Goal: Feedback & Contribution: Submit feedback/report problem

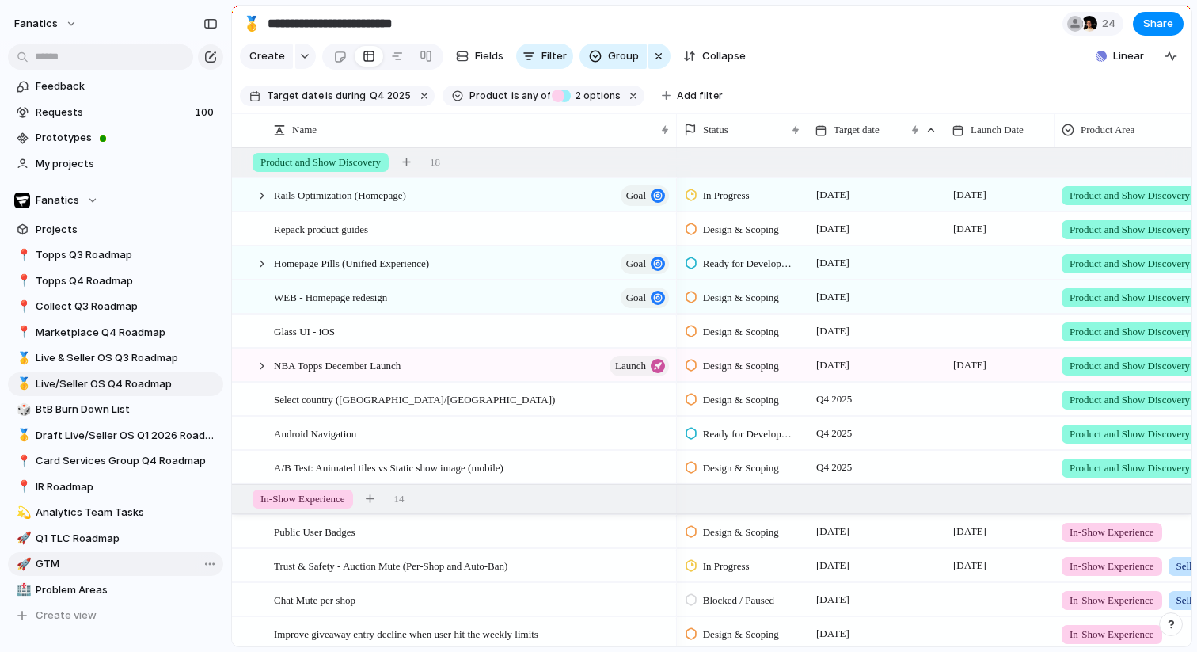
scroll to position [91, 0]
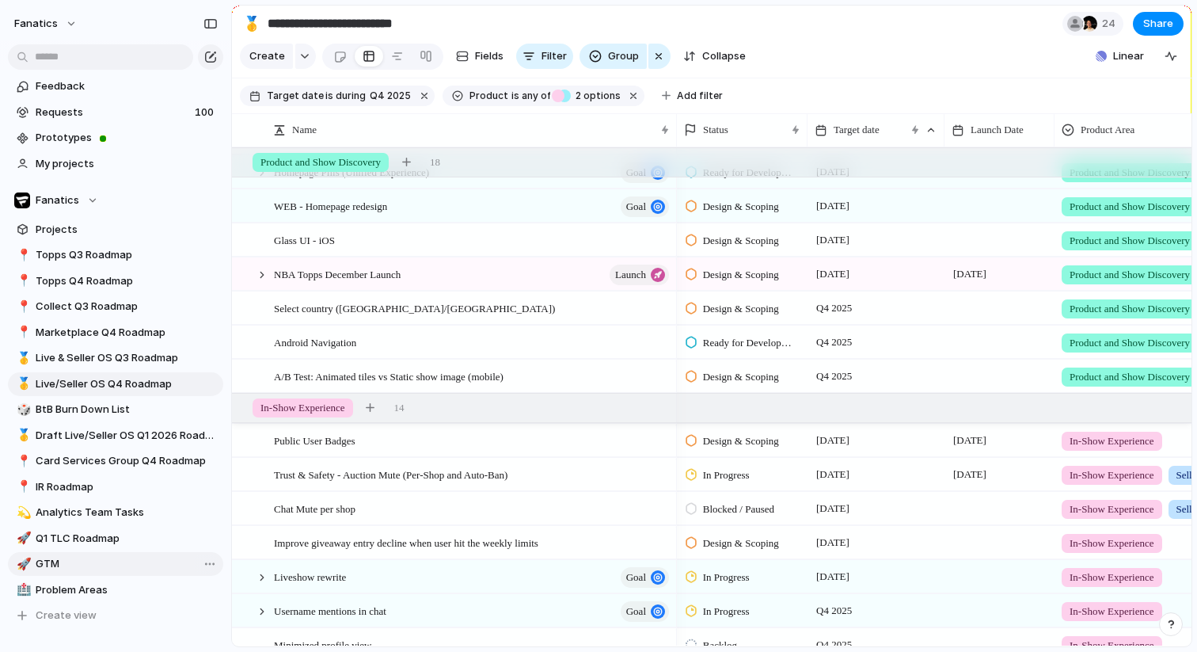
click at [132, 569] on span "GTM" at bounding box center [127, 564] width 182 height 16
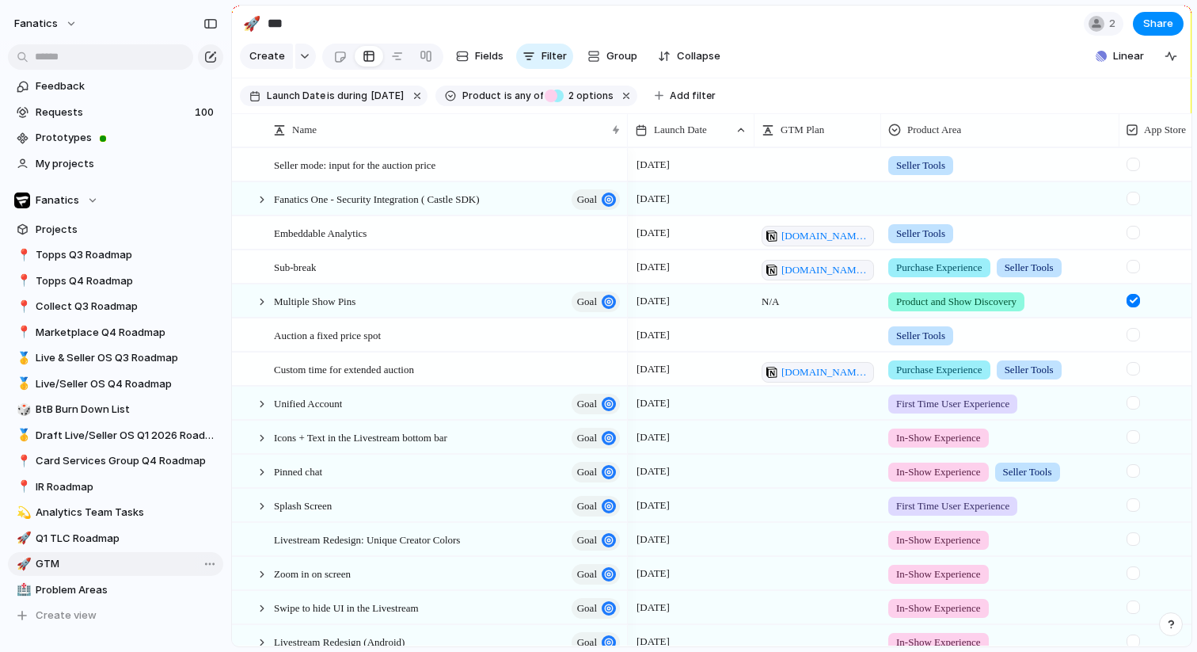
type input "***"
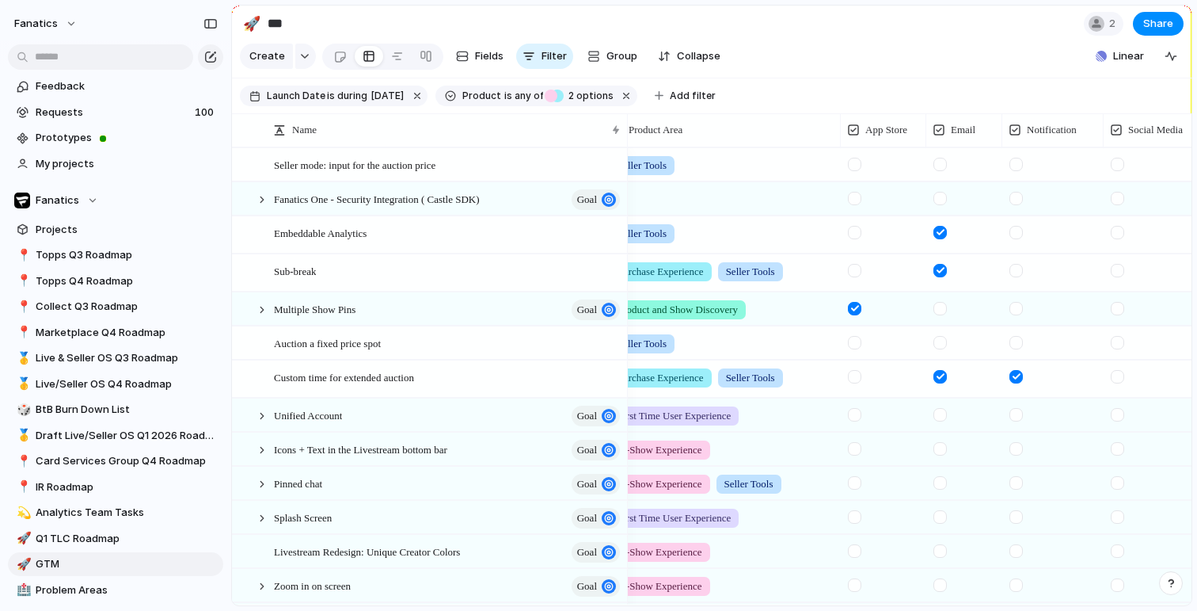
scroll to position [0, 365]
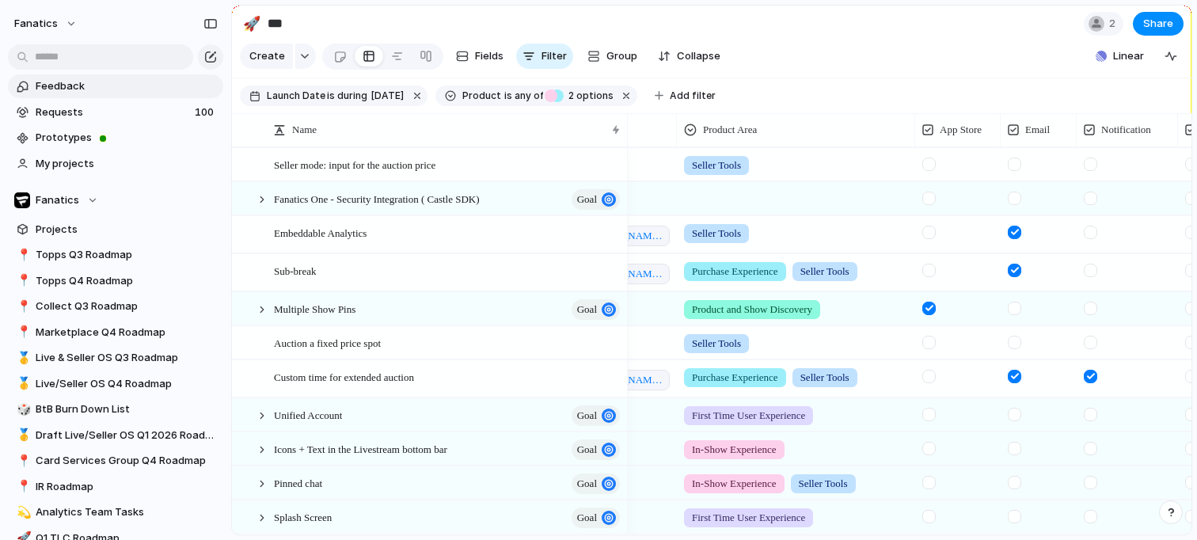
click at [144, 85] on span "Feedback" at bounding box center [127, 86] width 182 height 16
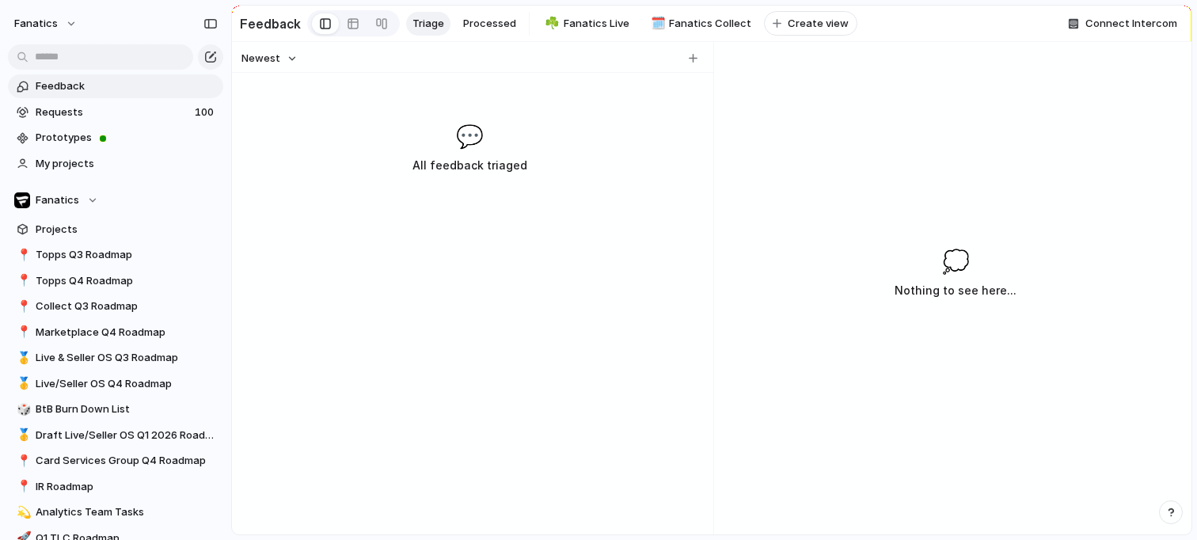
click at [691, 68] on div "Newest" at bounding box center [469, 58] width 469 height 21
click at [691, 60] on div "button" at bounding box center [693, 58] width 9 height 9
type input "*"
type input "**********"
click at [710, 167] on div at bounding box center [713, 288] width 13 height 493
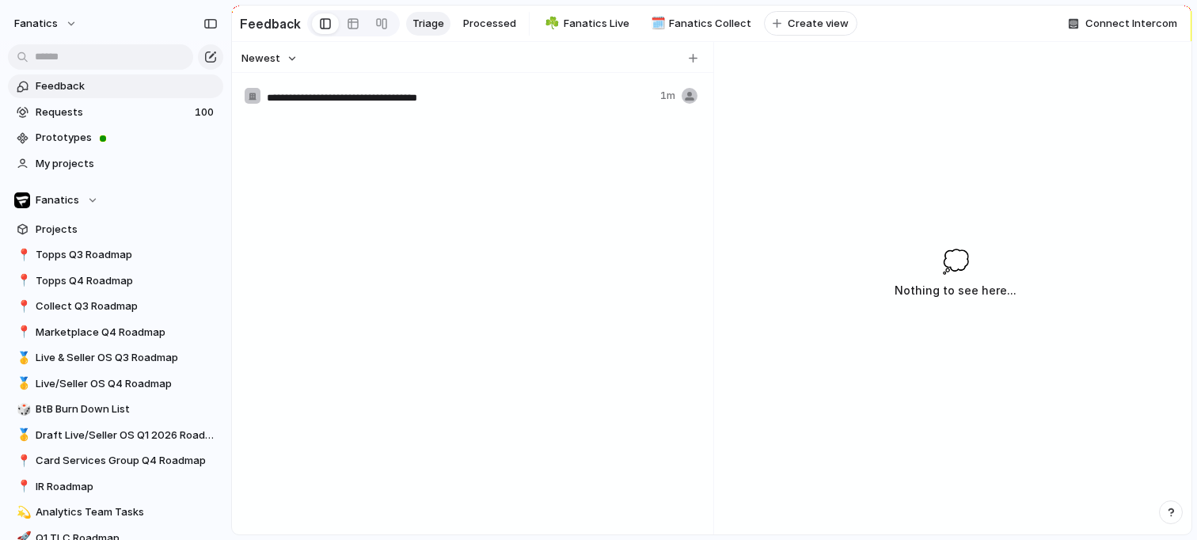
click at [583, 94] on input "**********" at bounding box center [460, 97] width 387 height 16
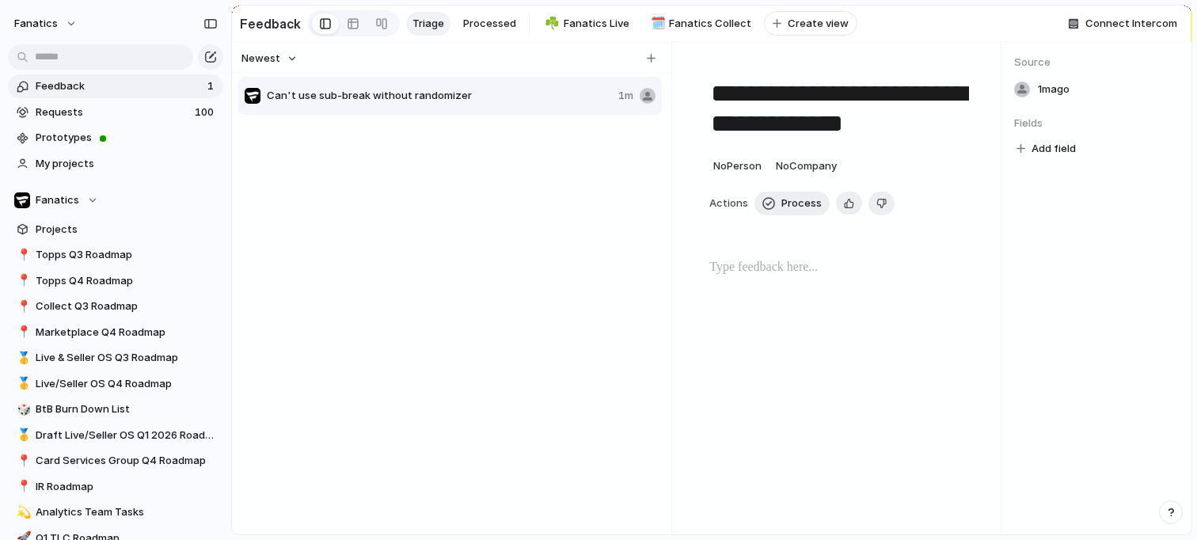
click at [691, 100] on div "**********" at bounding box center [840, 216] width 298 height 311
click at [811, 169] on span "No Company" at bounding box center [806, 165] width 61 height 13
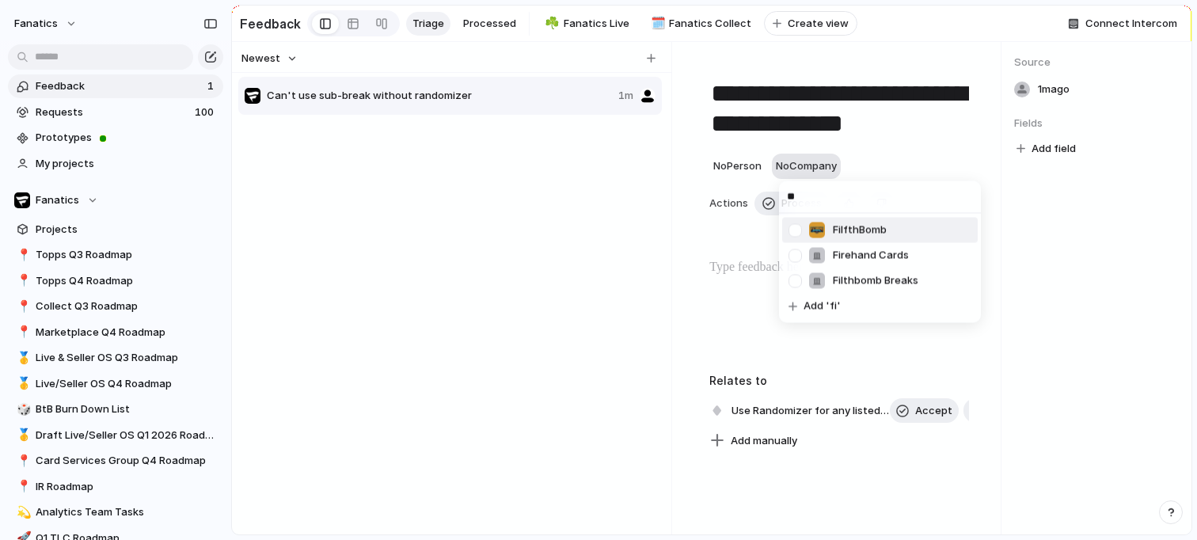
type input "***"
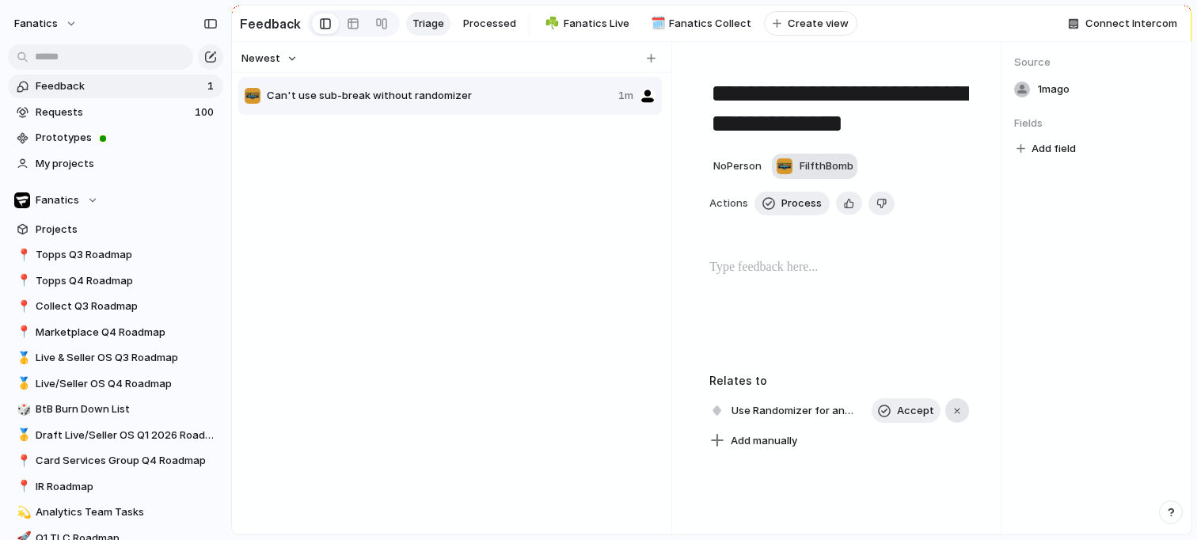
click at [953, 409] on div "button" at bounding box center [957, 410] width 11 height 11
click at [759, 420] on span "Add manually" at bounding box center [764, 416] width 67 height 16
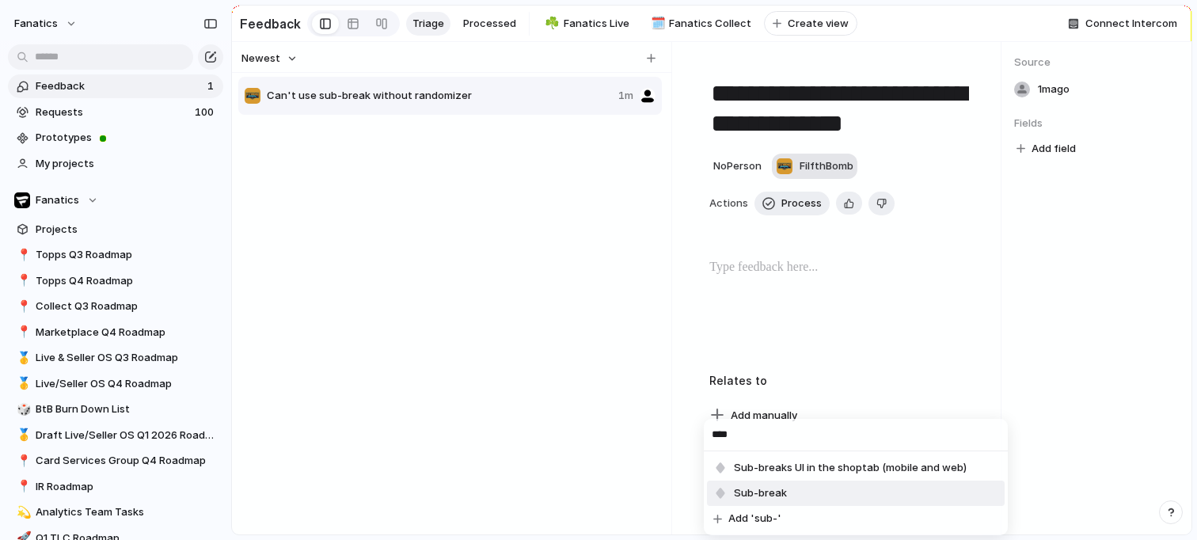
type input "****"
click at [767, 486] on span "Sub-break" at bounding box center [760, 493] width 53 height 16
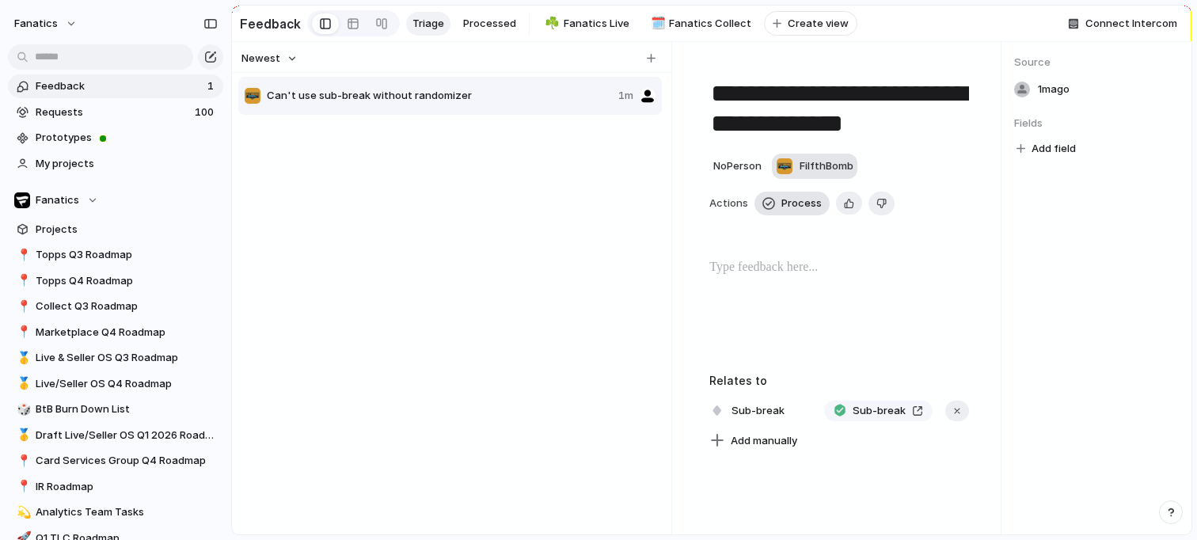
click at [783, 207] on span "Process" at bounding box center [802, 204] width 40 height 16
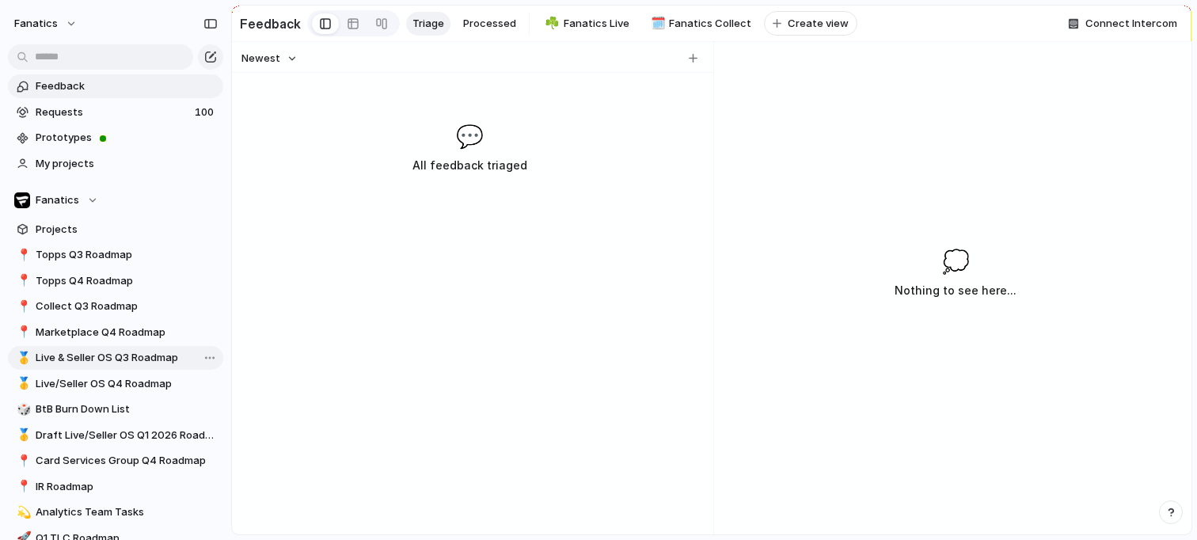
click at [131, 360] on span "Live & Seller OS Q3 Roadmap" at bounding box center [127, 358] width 182 height 16
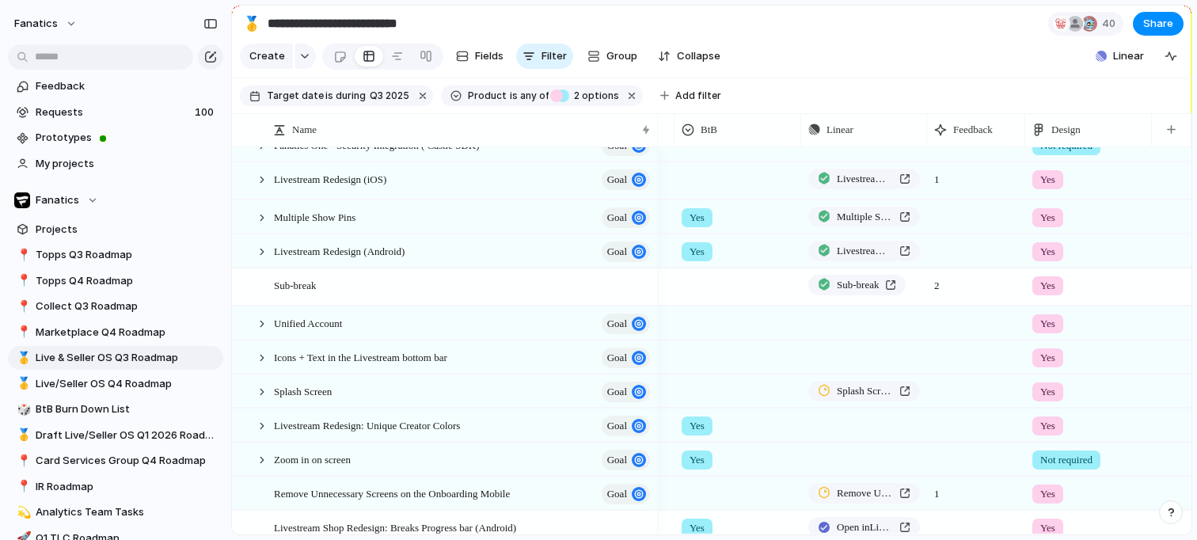
scroll to position [242, 0]
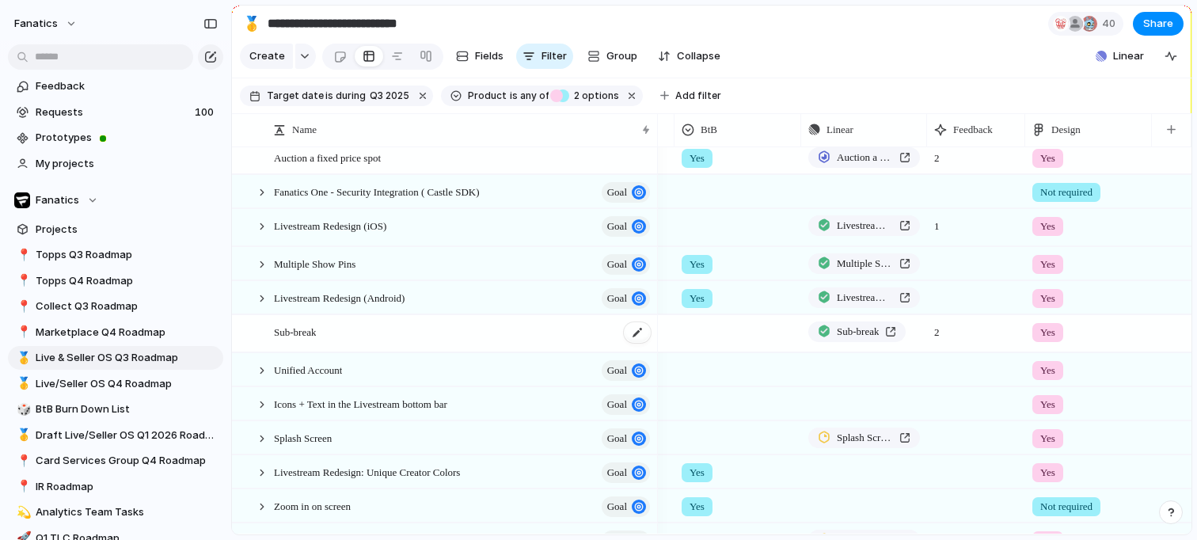
click at [316, 336] on span "Sub-break" at bounding box center [295, 331] width 42 height 18
click at [318, 336] on main "**********" at bounding box center [711, 270] width 961 height 531
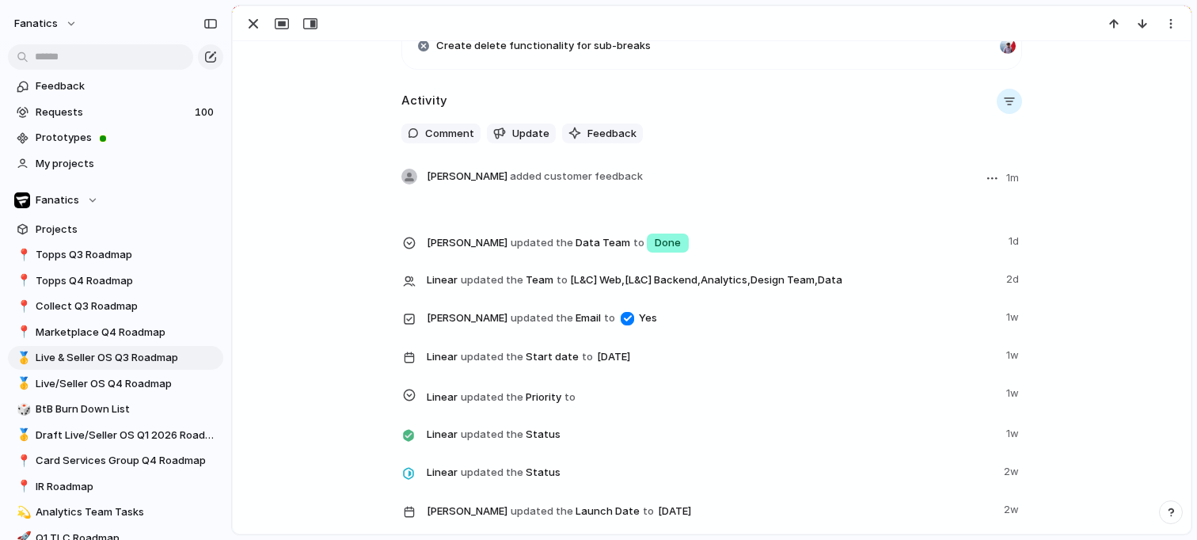
click at [962, 182] on header "[PERSON_NAME] added customer feedback 1m" at bounding box center [725, 178] width 596 height 19
click at [573, 170] on span "[PERSON_NAME] added customer feedback" at bounding box center [535, 177] width 216 height 16
click at [599, 176] on span "added customer feedback" at bounding box center [576, 175] width 133 height 13
click at [608, 136] on span "Feedback" at bounding box center [612, 134] width 49 height 16
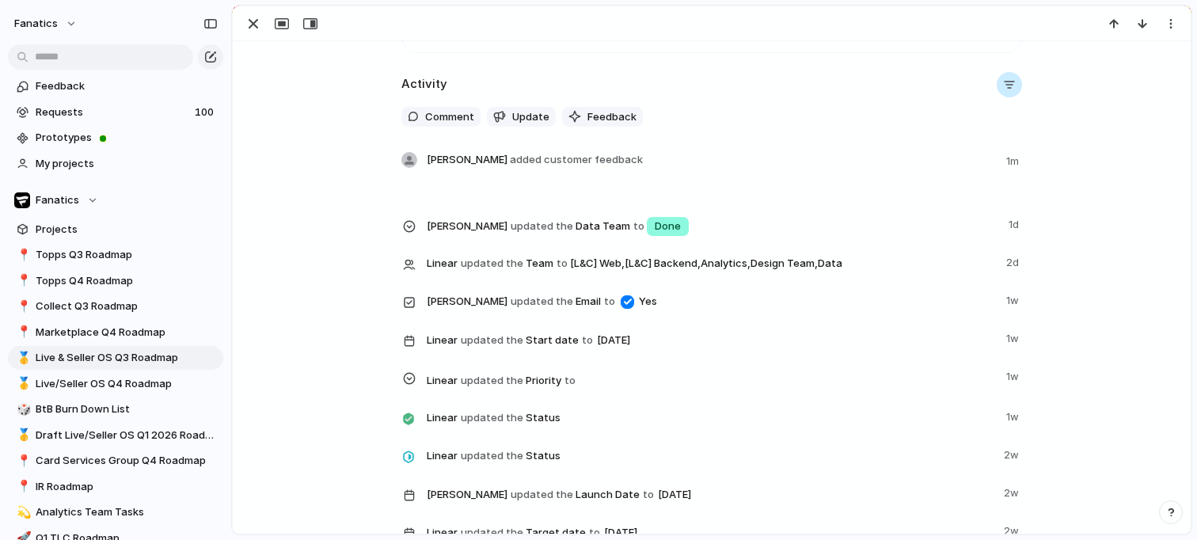
click at [1008, 88] on div "button" at bounding box center [1009, 84] width 13 height 13
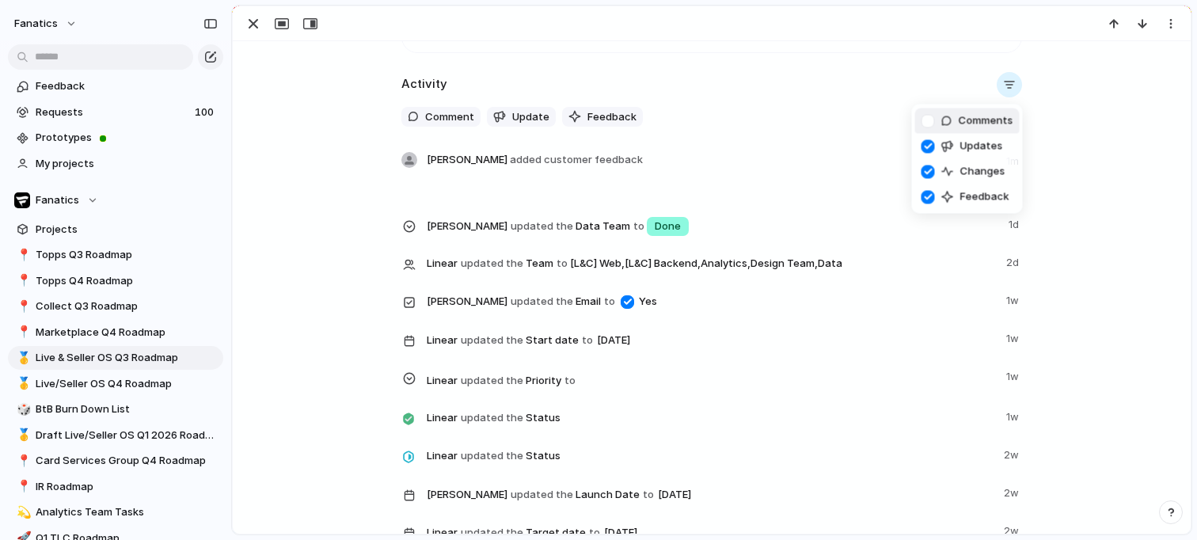
click at [928, 120] on div at bounding box center [929, 121] width 28 height 28
click at [1103, 103] on div "Comments Updates Changes Feedback" at bounding box center [598, 270] width 1197 height 540
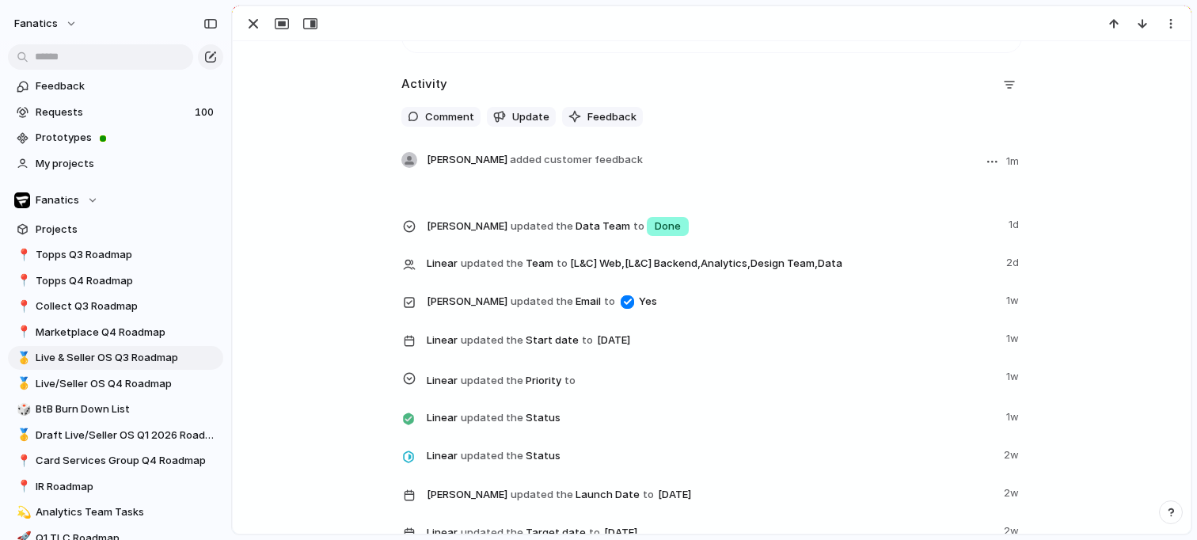
click at [474, 158] on span "[PERSON_NAME] added customer feedback" at bounding box center [535, 160] width 216 height 16
click at [588, 116] on span "Feedback" at bounding box center [612, 117] width 49 height 16
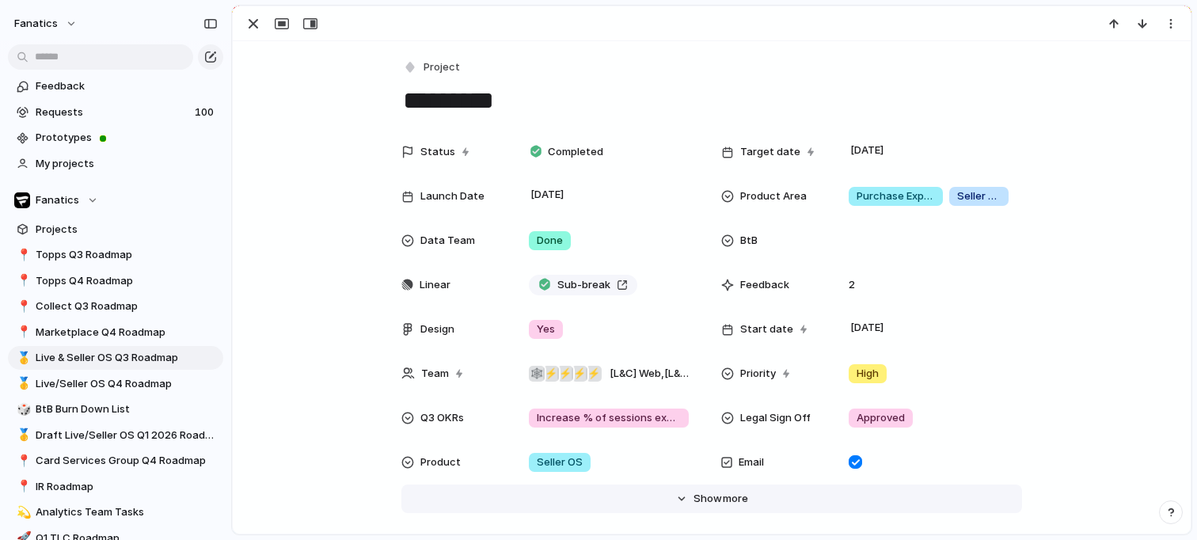
click at [713, 496] on span "Show" at bounding box center [708, 499] width 29 height 16
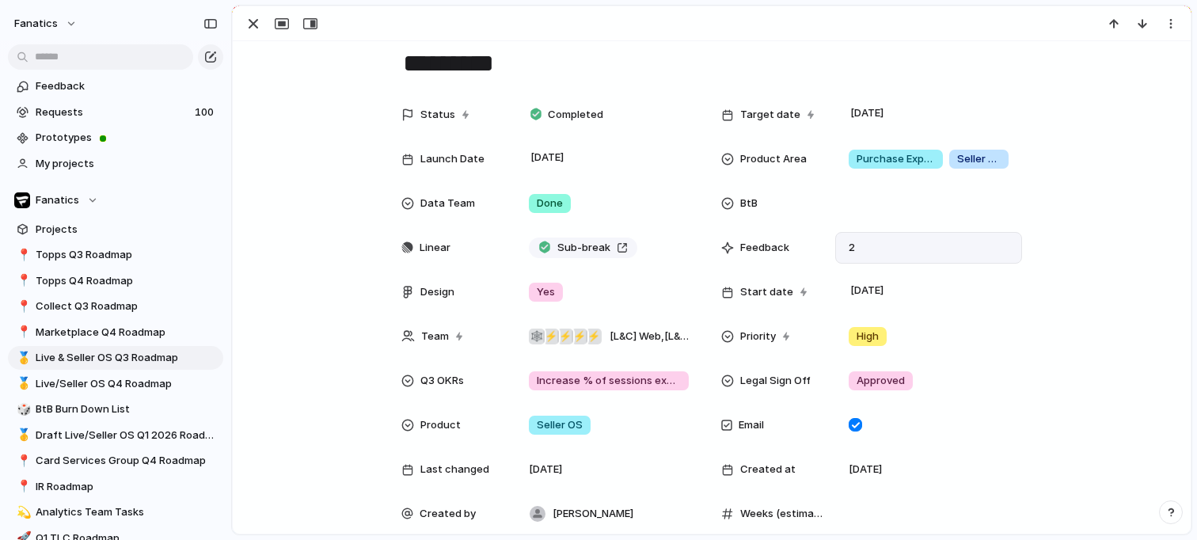
click at [854, 249] on span "2" at bounding box center [852, 248] width 19 height 16
click at [885, 242] on div "2" at bounding box center [928, 248] width 187 height 32
click at [884, 242] on div "2" at bounding box center [928, 248] width 187 height 32
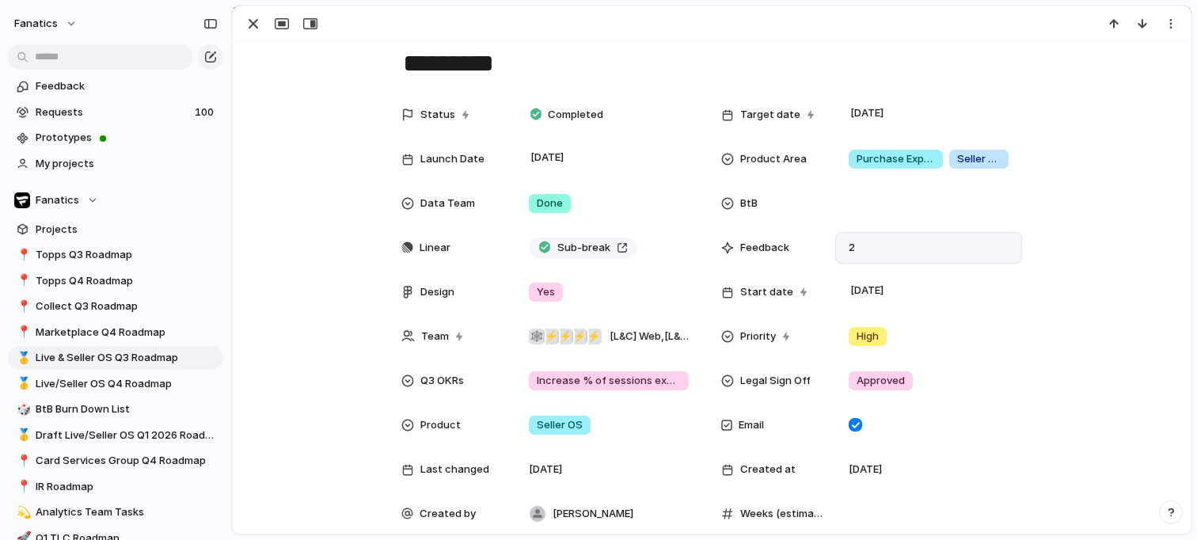
click at [884, 242] on div "2" at bounding box center [928, 248] width 187 height 32
click at [884, 241] on div "2" at bounding box center [928, 248] width 187 height 32
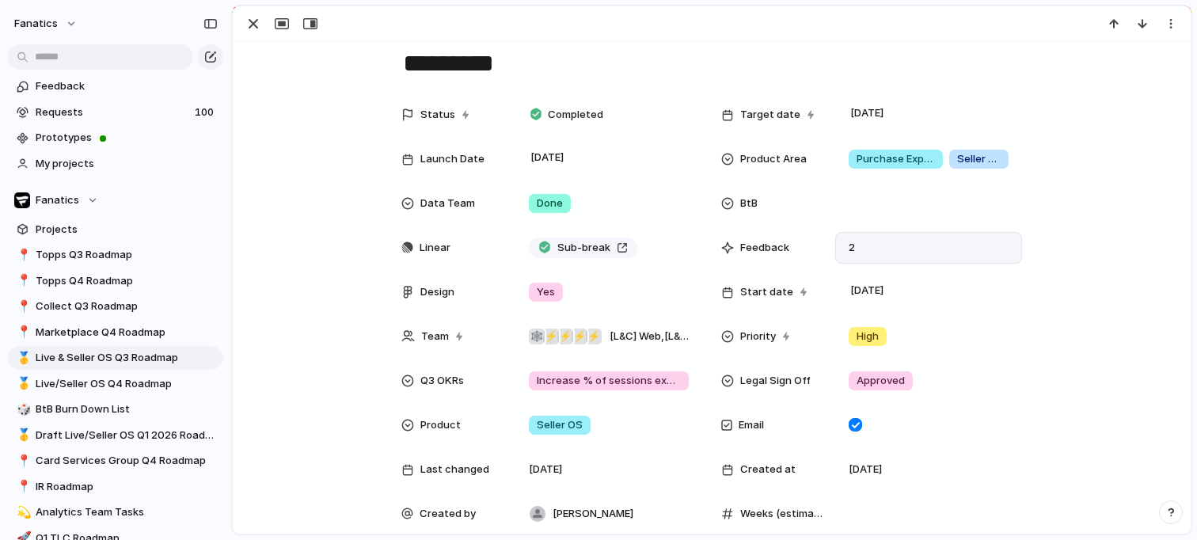
click at [884, 241] on div "2" at bounding box center [928, 248] width 187 height 32
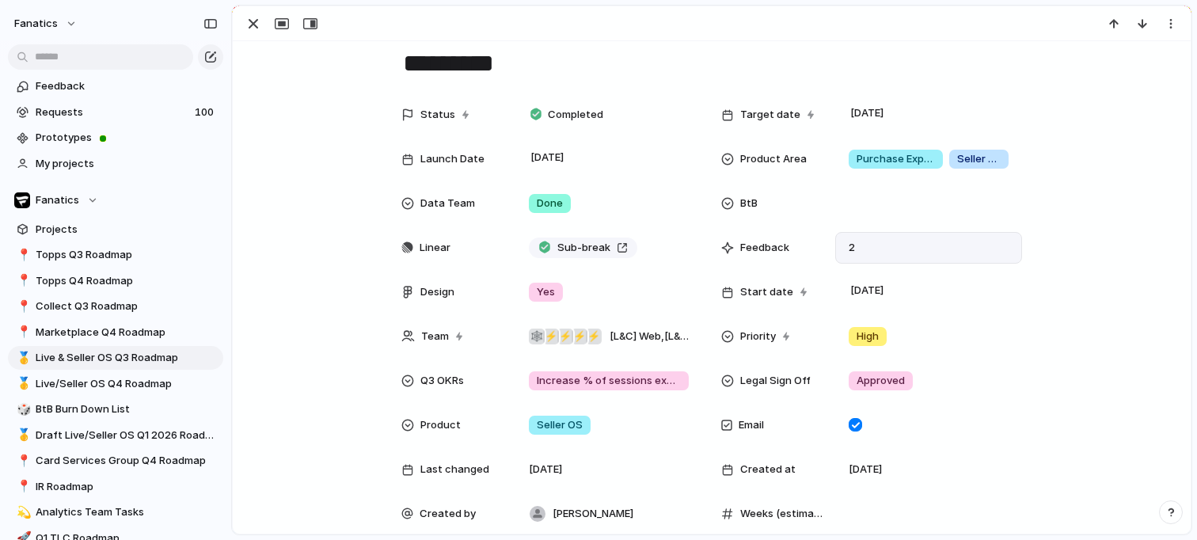
click at [884, 241] on div "2" at bounding box center [928, 248] width 187 height 32
click at [836, 246] on div "2" at bounding box center [928, 248] width 187 height 32
click at [843, 246] on span "2" at bounding box center [852, 248] width 19 height 16
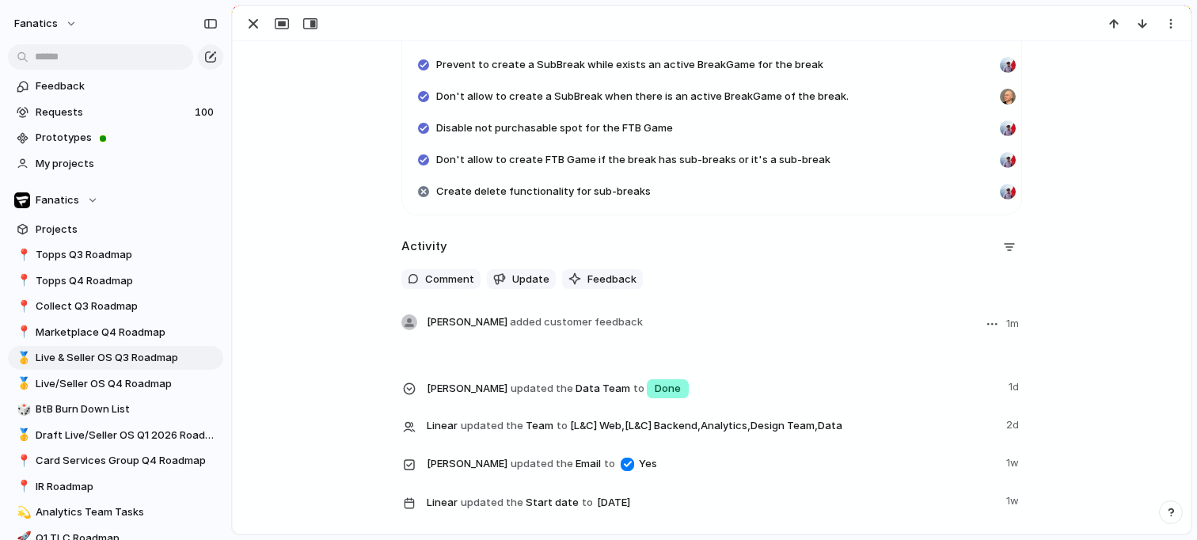
click at [999, 320] on button "button" at bounding box center [992, 323] width 19 height 19
click at [972, 381] on span "Reassign" at bounding box center [956, 383] width 45 height 16
click at [950, 271] on div "Sub-break Replays Bookmarks / Chapters Digital Checklist Integration (Product C…" at bounding box center [598, 270] width 1197 height 540
click at [584, 322] on span "added customer feedback" at bounding box center [576, 321] width 133 height 13
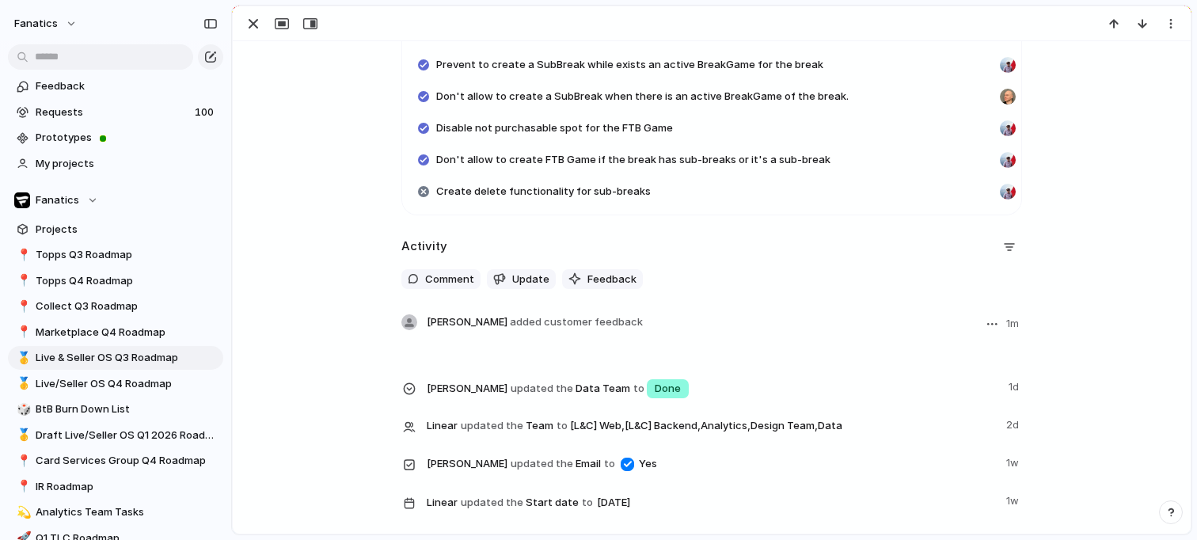
click at [533, 324] on span "added customer feedback" at bounding box center [576, 321] width 133 height 13
click at [599, 271] on button "Feedback" at bounding box center [602, 279] width 81 height 21
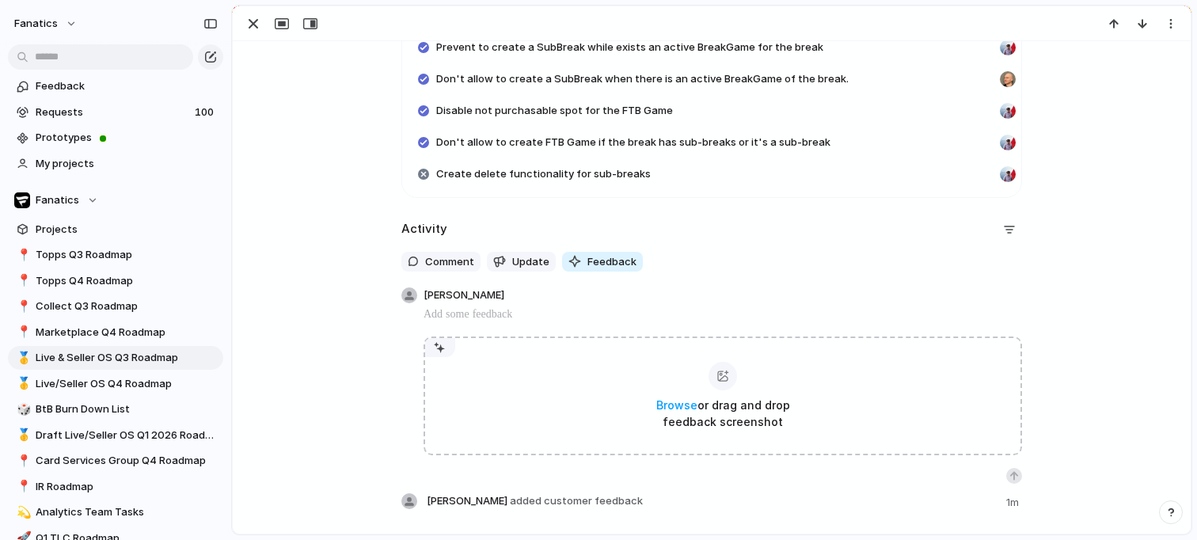
scroll to position [1766, 0]
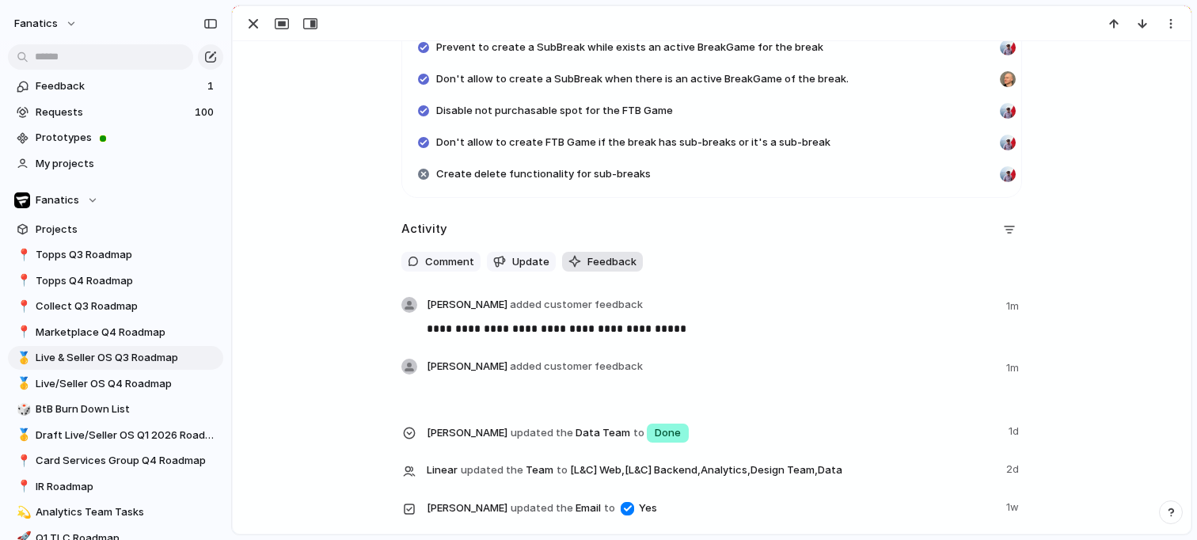
click at [611, 260] on span "Feedback" at bounding box center [612, 262] width 49 height 16
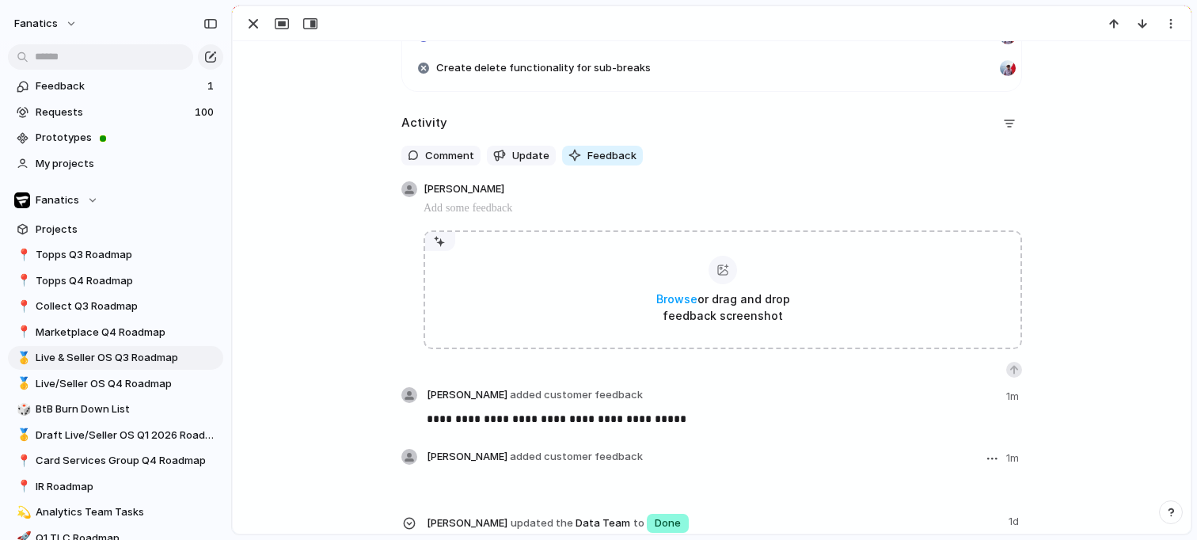
scroll to position [1863, 0]
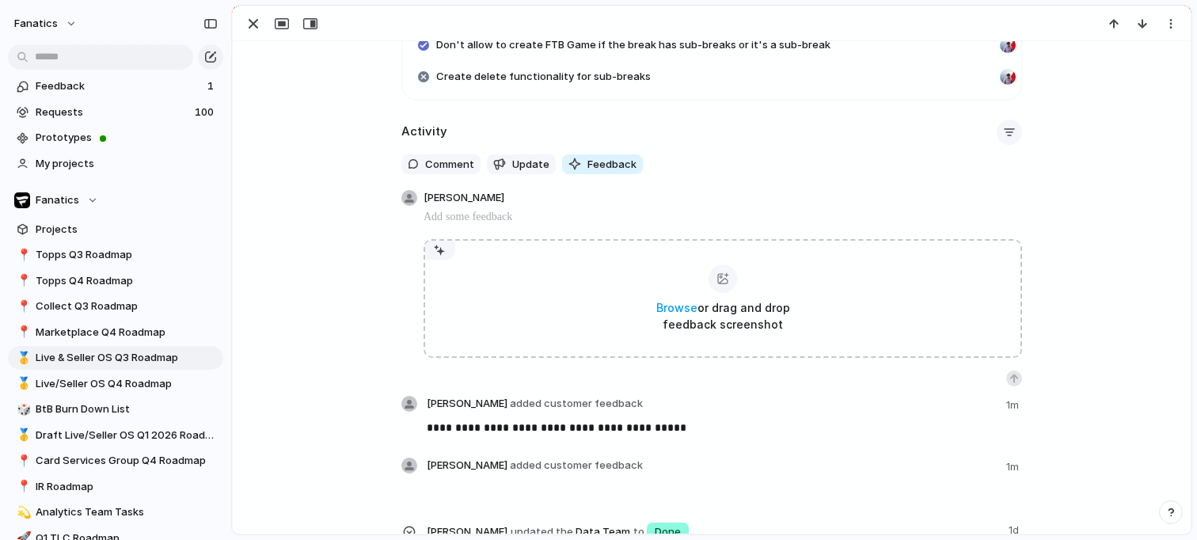
click at [997, 131] on div at bounding box center [1009, 132] width 25 height 25
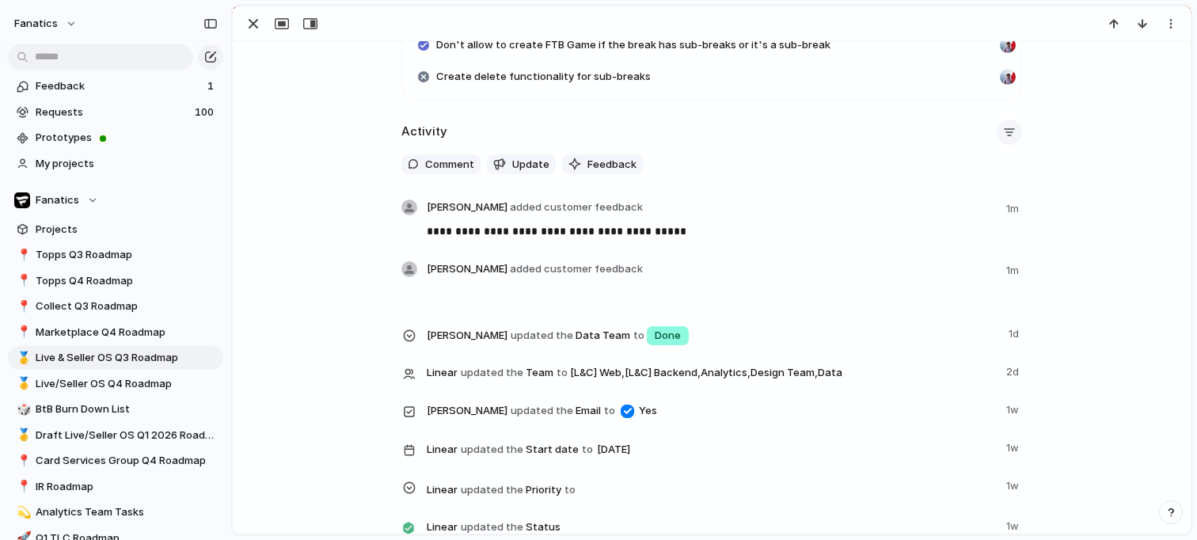
click at [1001, 131] on button "button" at bounding box center [1009, 132] width 25 height 25
click at [928, 166] on div at bounding box center [929, 169] width 28 height 28
click at [928, 188] on div at bounding box center [929, 195] width 28 height 28
click at [928, 219] on div at bounding box center [929, 220] width 28 height 28
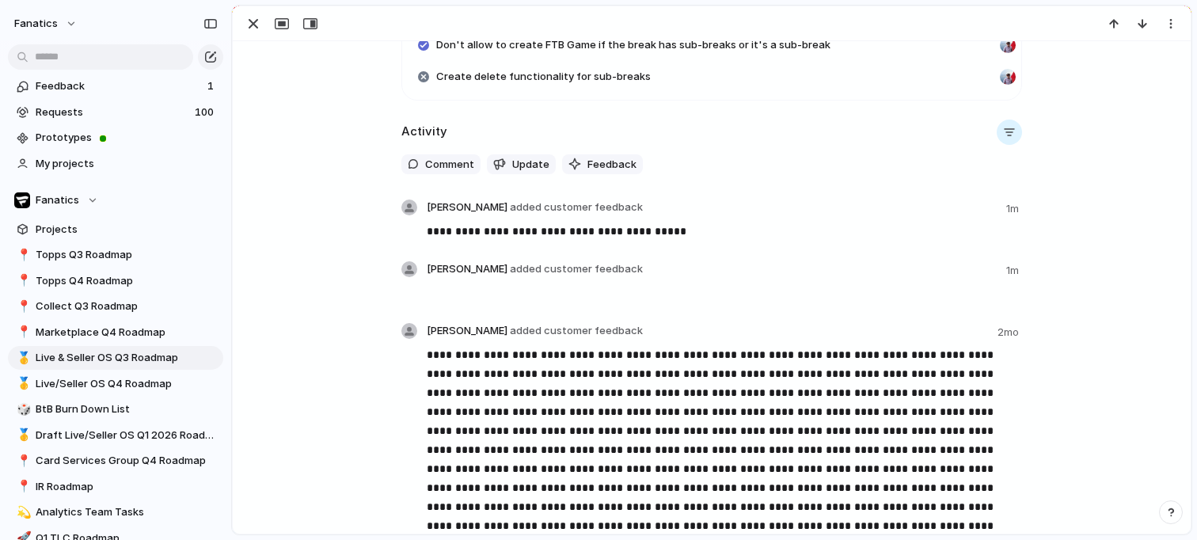
click at [900, 96] on div "Comments Updates Changes Feedback" at bounding box center [598, 270] width 1197 height 540
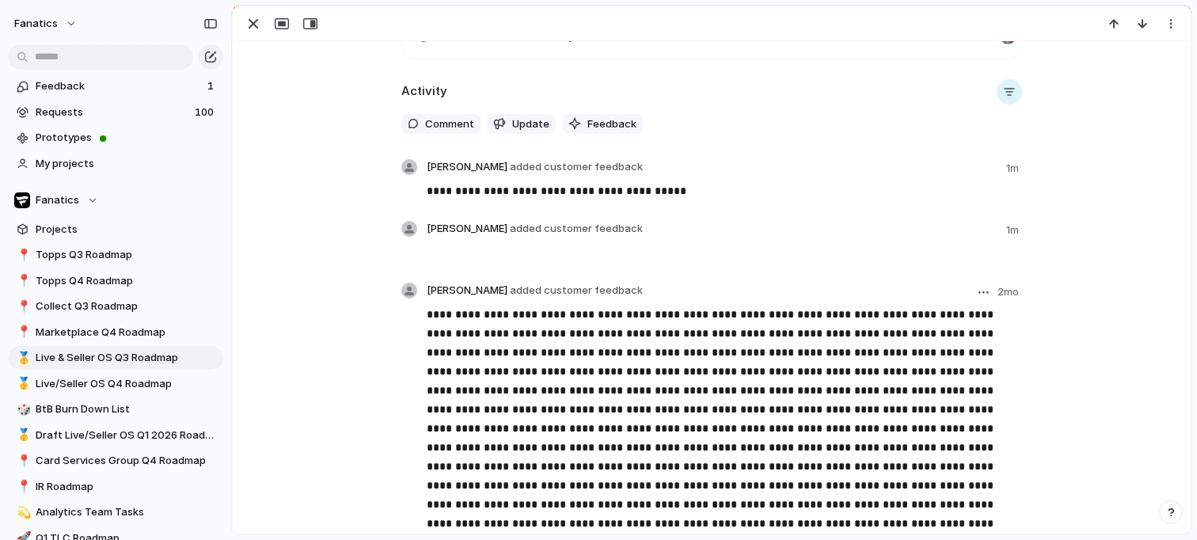
scroll to position [1923, 0]
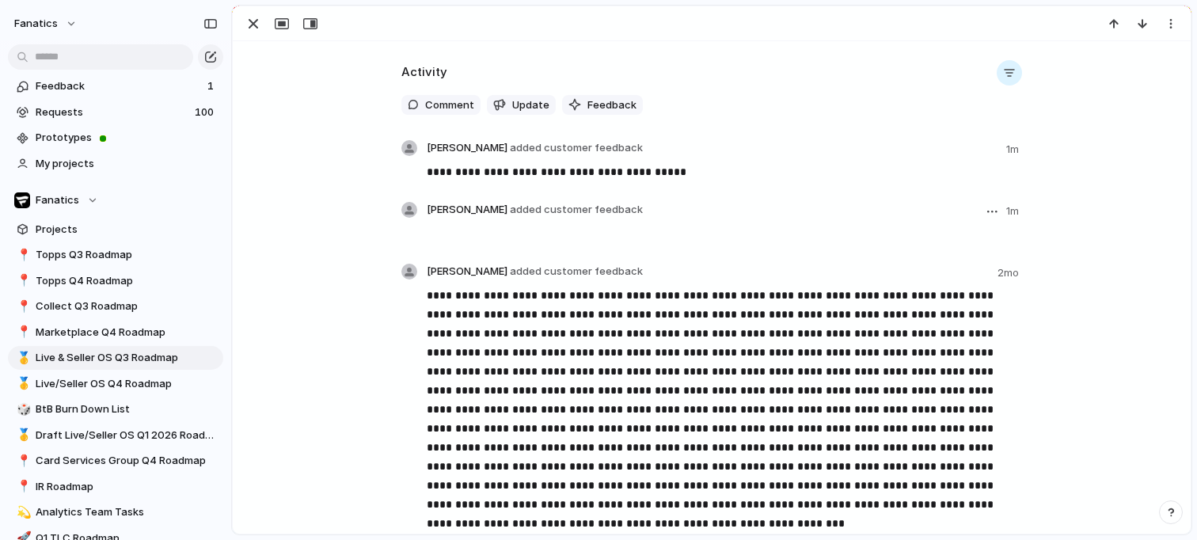
click at [995, 211] on div "button" at bounding box center [992, 212] width 10 height 2
click at [959, 253] on li "Edit" at bounding box center [953, 245] width 90 height 25
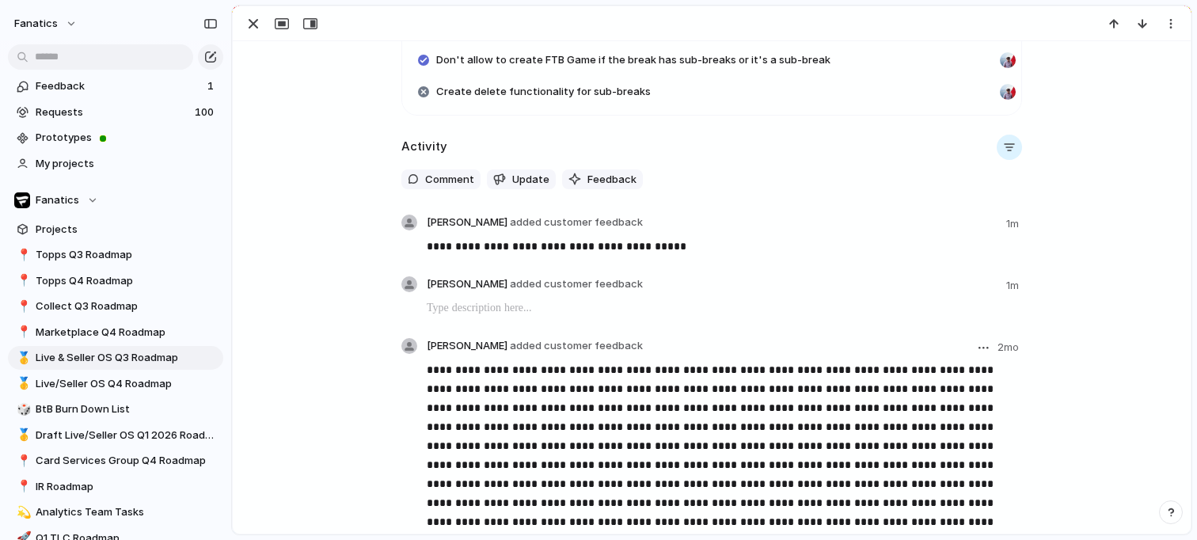
scroll to position [1840, 0]
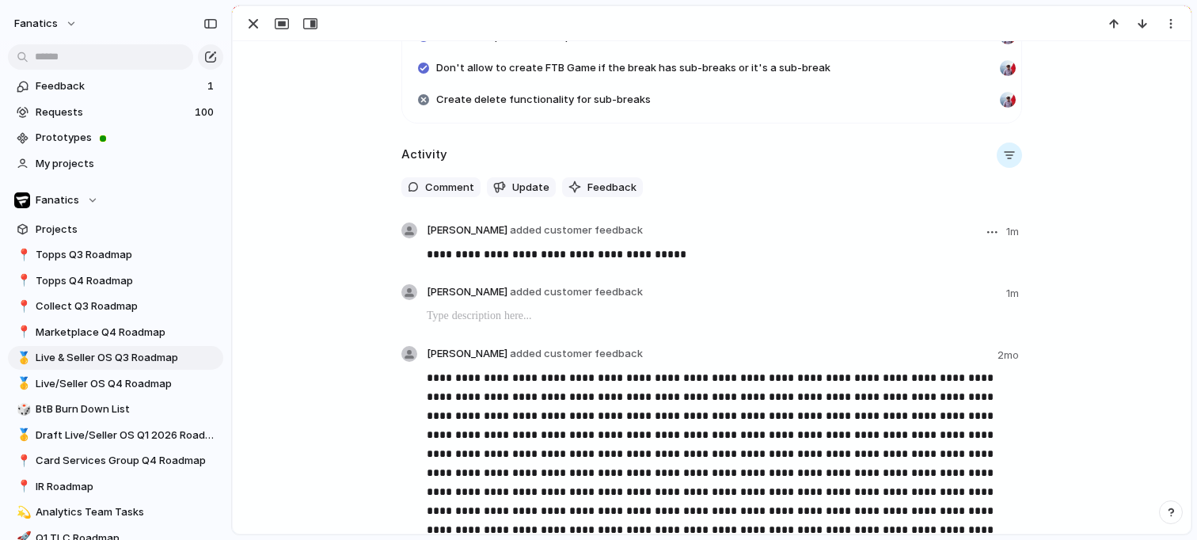
click at [994, 232] on div "button" at bounding box center [992, 232] width 10 height 2
click at [877, 207] on div "Edit Reassign Delete" at bounding box center [598, 270] width 1197 height 540
